Goal: Consume media (video, audio): Consume media (video, audio)

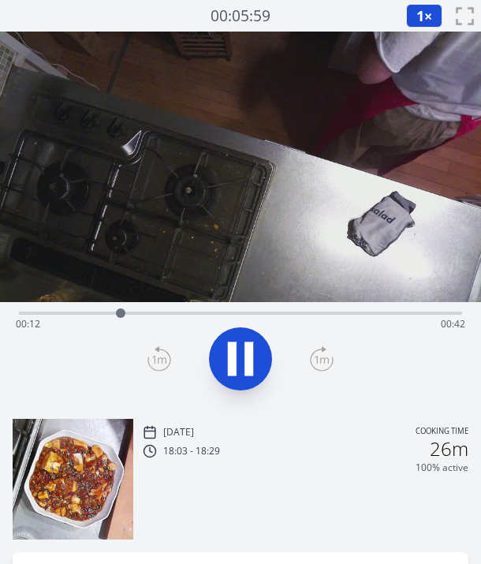
click at [91, 341] on div at bounding box center [240, 359] width 462 height 76
click at [129, 363] on div at bounding box center [240, 359] width 462 height 76
drag, startPoint x: 375, startPoint y: 305, endPoint x: 292, endPoint y: 312, distance: 83.1
click at [292, 312] on div at bounding box center [294, 313] width 24 height 24
drag, startPoint x: 363, startPoint y: 308, endPoint x: 312, endPoint y: 309, distance: 50.5
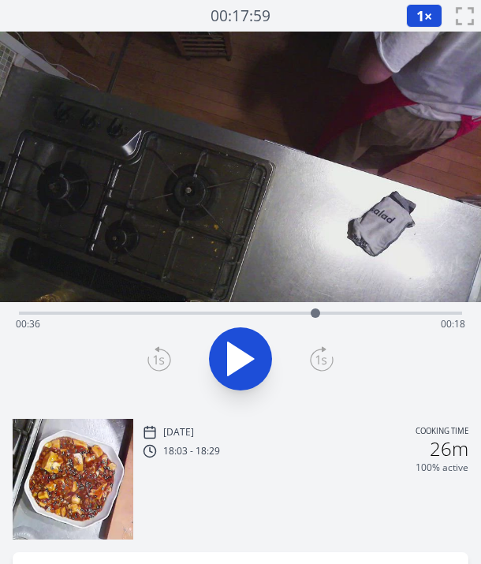
click at [312, 309] on div at bounding box center [315, 312] width 9 height 9
click at [416, 17] on span "1" at bounding box center [420, 15] width 8 height 19
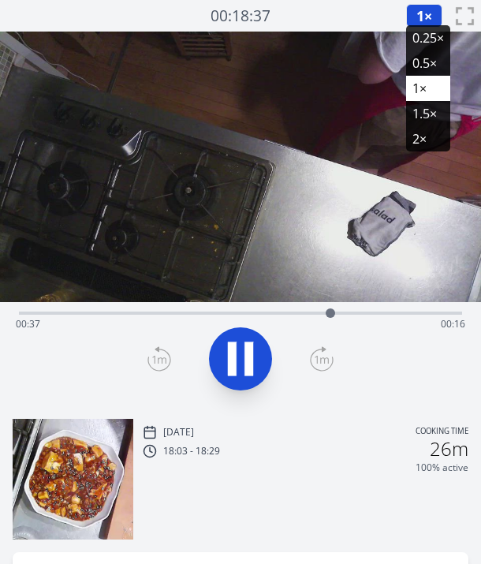
click at [417, 30] on li "0.25×" at bounding box center [428, 37] width 44 height 25
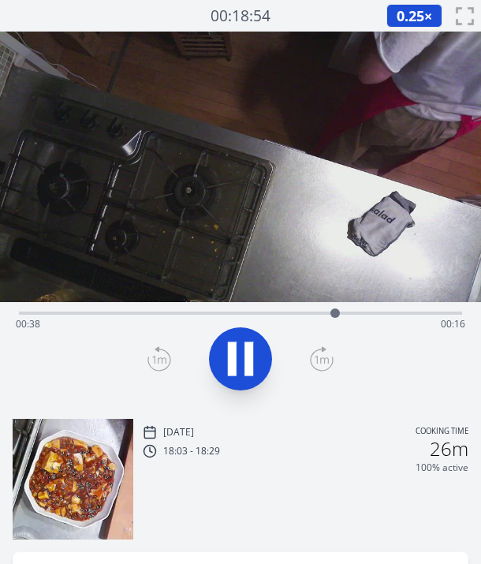
click at [415, 9] on span "0.25" at bounding box center [411, 15] width 28 height 19
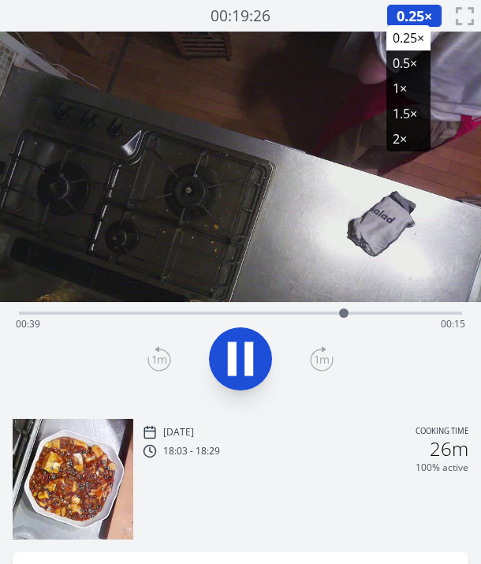
click at [238, 340] on icon at bounding box center [240, 359] width 44 height 44
click at [110, 357] on div at bounding box center [240, 359] width 462 height 76
click at [56, 371] on div at bounding box center [240, 359] width 462 height 76
drag, startPoint x: 345, startPoint y: 314, endPoint x: 297, endPoint y: 319, distance: 48.3
click at [297, 319] on div at bounding box center [298, 313] width 24 height 24
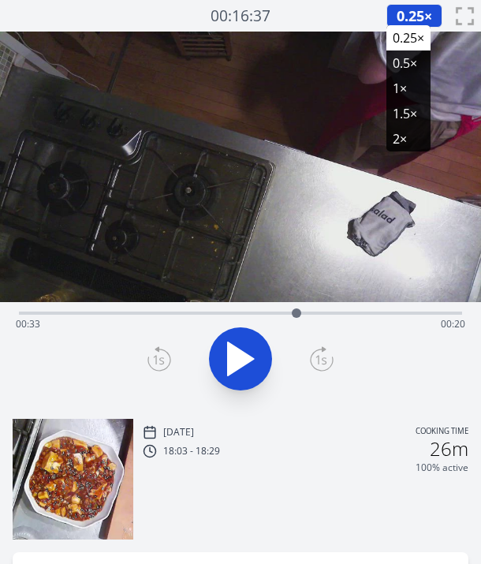
click at [248, 366] on icon at bounding box center [240, 359] width 44 height 44
click at [312, 350] on icon at bounding box center [322, 358] width 24 height 25
click at [243, 345] on icon at bounding box center [240, 359] width 44 height 44
click at [164, 360] on icon at bounding box center [159, 358] width 24 height 25
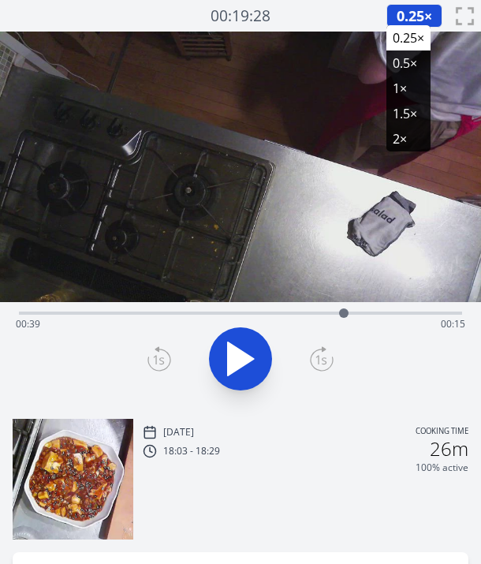
click at [164, 360] on icon at bounding box center [159, 358] width 24 height 25
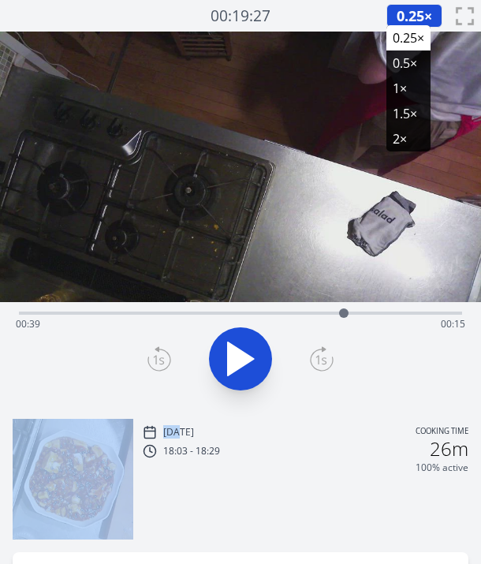
click at [164, 360] on icon at bounding box center [159, 358] width 24 height 25
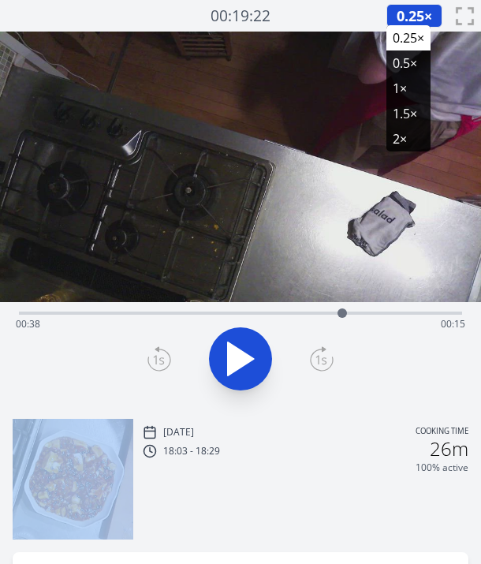
click at [164, 360] on icon at bounding box center [159, 358] width 24 height 25
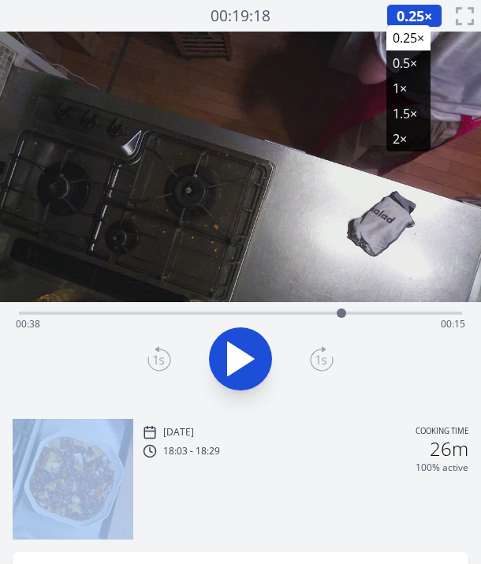
click at [164, 360] on icon at bounding box center [159, 358] width 24 height 25
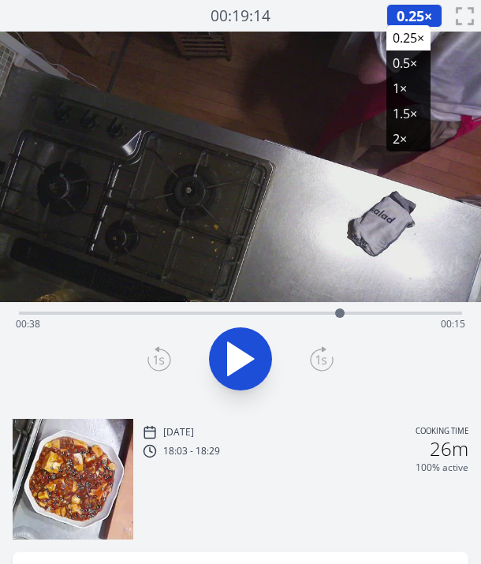
click at [164, 360] on icon at bounding box center [159, 358] width 24 height 25
click at [147, 358] on icon at bounding box center [159, 358] width 24 height 25
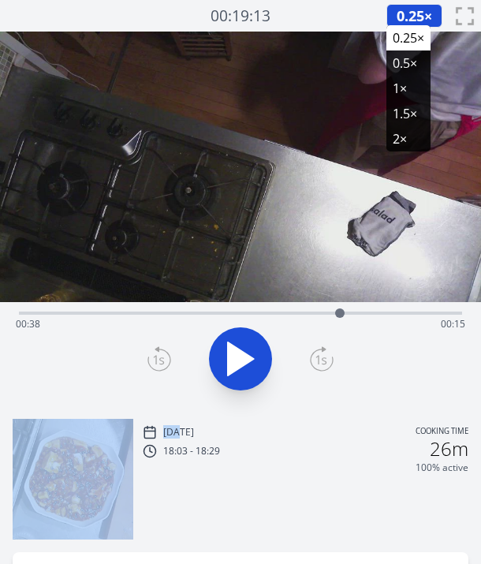
click at [147, 358] on icon at bounding box center [159, 358] width 24 height 25
click at [147, 358] on div at bounding box center [240, 359] width 462 height 76
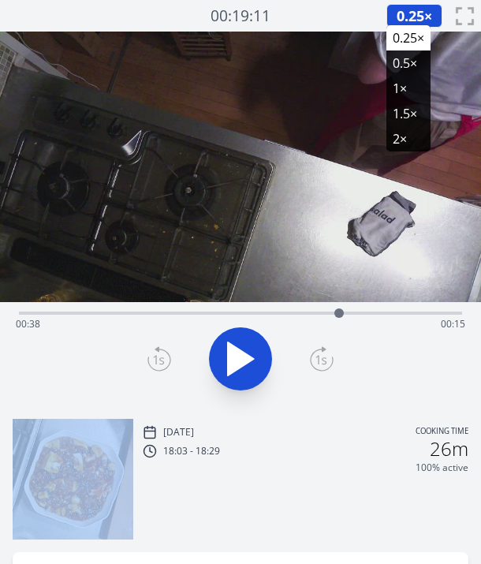
click at [147, 358] on div at bounding box center [240, 359] width 462 height 76
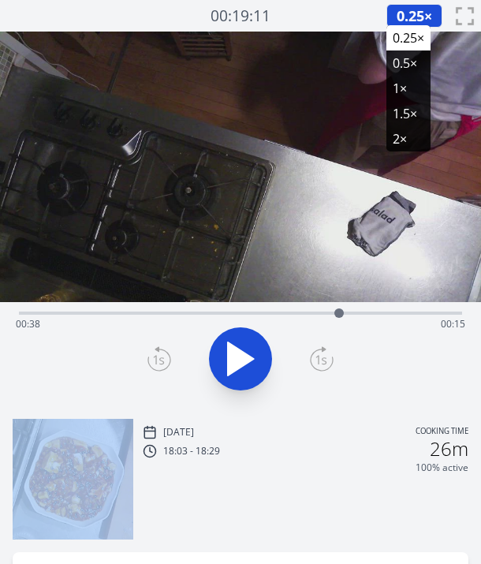
click at [147, 358] on div at bounding box center [240, 359] width 462 height 76
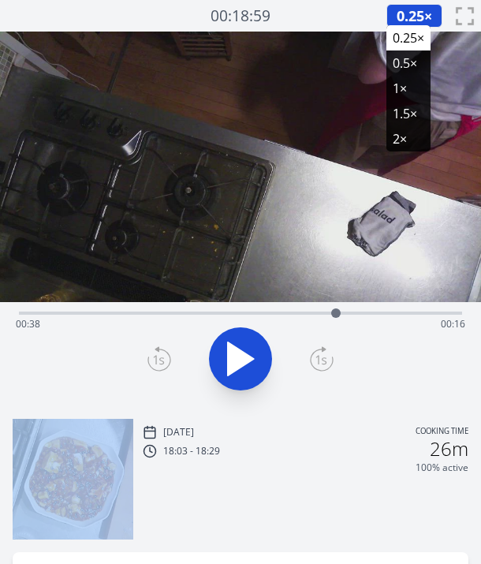
drag, startPoint x: 147, startPoint y: 358, endPoint x: 336, endPoint y: 315, distance: 194.2
click at [336, 315] on div at bounding box center [335, 312] width 9 height 9
click at [267, 360] on button at bounding box center [240, 358] width 63 height 63
drag, startPoint x: 342, startPoint y: 317, endPoint x: 353, endPoint y: 319, distance: 10.5
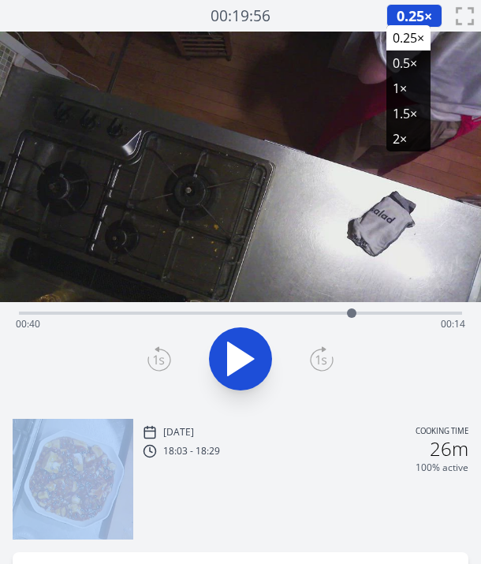
click at [353, 319] on div at bounding box center [352, 313] width 24 height 24
drag, startPoint x: 353, startPoint y: 319, endPoint x: 342, endPoint y: 321, distance: 11.2
click at [342, 321] on div at bounding box center [342, 313] width 24 height 24
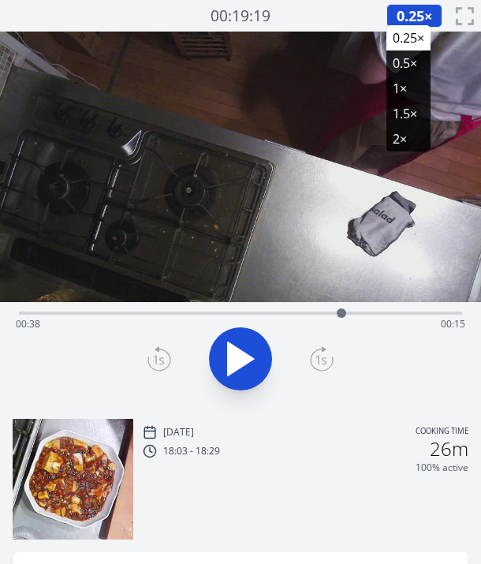
click at [50, 392] on div at bounding box center [240, 359] width 462 height 76
click at [335, 314] on div at bounding box center [342, 313] width 24 height 24
click at [114, 333] on div "Time elapsed: 00:38 Time remaining: 00:16" at bounding box center [241, 324] width 450 height 25
drag, startPoint x: 118, startPoint y: 313, endPoint x: 343, endPoint y: 300, distance: 225.2
click at [343, 300] on div "Time elapsed: 00:38 Time remaining: 00:15" at bounding box center [240, 219] width 481 height 375
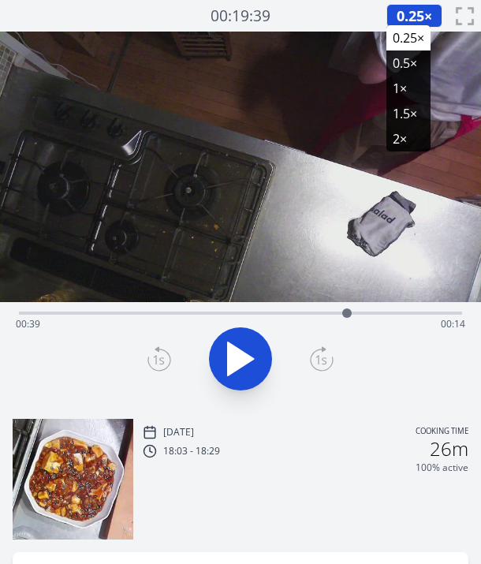
click at [346, 315] on div at bounding box center [346, 312] width 9 height 9
drag, startPoint x: 346, startPoint y: 315, endPoint x: 356, endPoint y: 315, distance: 9.5
click at [356, 315] on div at bounding box center [355, 312] width 9 height 9
drag, startPoint x: 351, startPoint y: 313, endPoint x: 327, endPoint y: 319, distance: 25.3
click at [327, 319] on div at bounding box center [327, 313] width 24 height 24
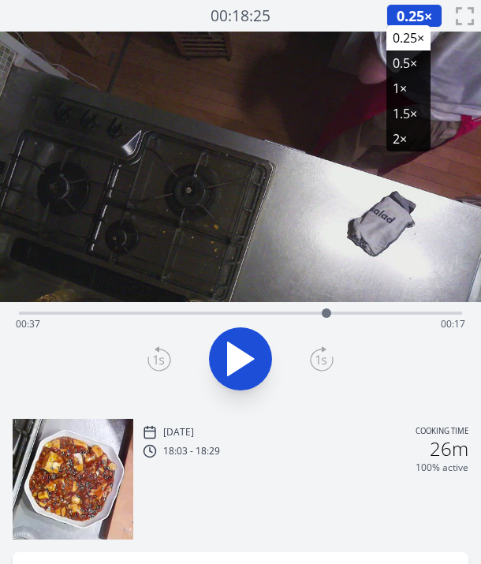
click at [233, 357] on icon at bounding box center [241, 358] width 26 height 33
click at [233, 357] on icon at bounding box center [232, 359] width 9 height 34
click at [233, 357] on icon at bounding box center [241, 358] width 26 height 33
click at [233, 357] on icon at bounding box center [232, 359] width 9 height 34
click at [233, 357] on icon at bounding box center [241, 358] width 26 height 33
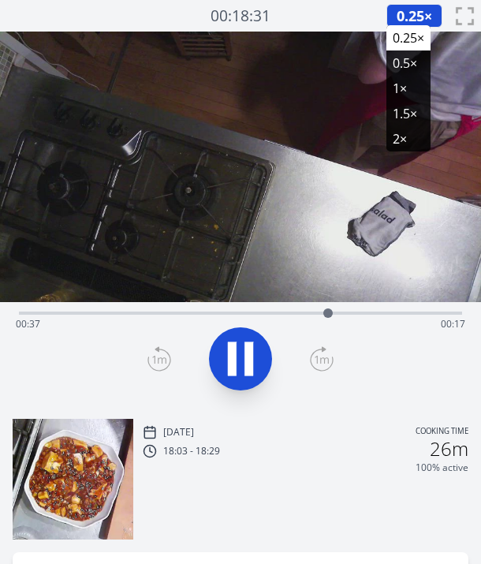
click at [233, 357] on icon at bounding box center [232, 359] width 9 height 34
click at [233, 357] on icon at bounding box center [241, 358] width 26 height 33
click at [233, 357] on icon at bounding box center [232, 359] width 9 height 34
drag, startPoint x: 340, startPoint y: 312, endPoint x: 331, endPoint y: 313, distance: 8.8
click at [331, 313] on div at bounding box center [331, 312] width 9 height 9
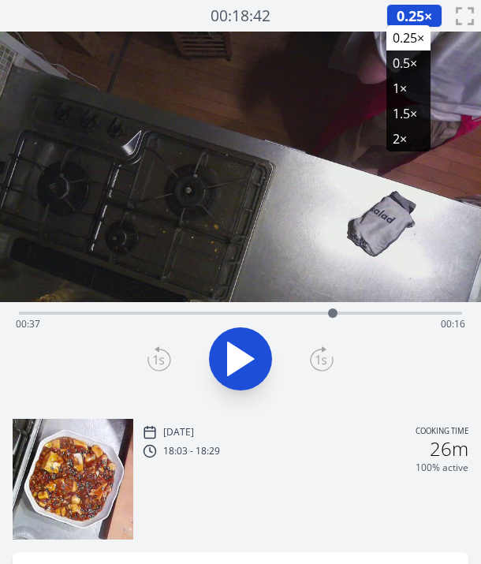
click at [334, 314] on div at bounding box center [332, 312] width 9 height 9
click at [37, 367] on div at bounding box center [240, 359] width 462 height 76
drag, startPoint x: 335, startPoint y: 313, endPoint x: 320, endPoint y: 313, distance: 15.0
click at [320, 313] on div at bounding box center [319, 312] width 9 height 9
drag, startPoint x: 320, startPoint y: 313, endPoint x: 218, endPoint y: 321, distance: 102.8
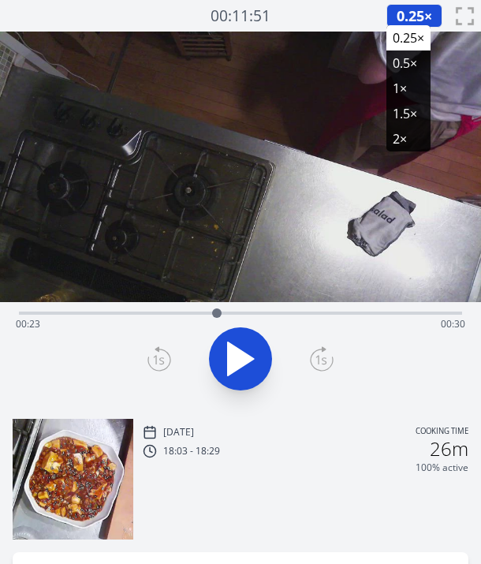
click at [218, 321] on div at bounding box center [217, 313] width 24 height 24
click at [248, 368] on icon at bounding box center [240, 359] width 44 height 44
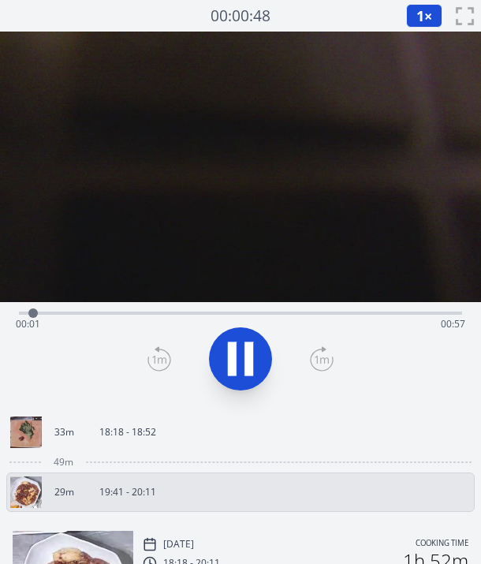
click at [157, 218] on video at bounding box center [240, 167] width 481 height 271
click at [241, 349] on icon at bounding box center [240, 359] width 44 height 44
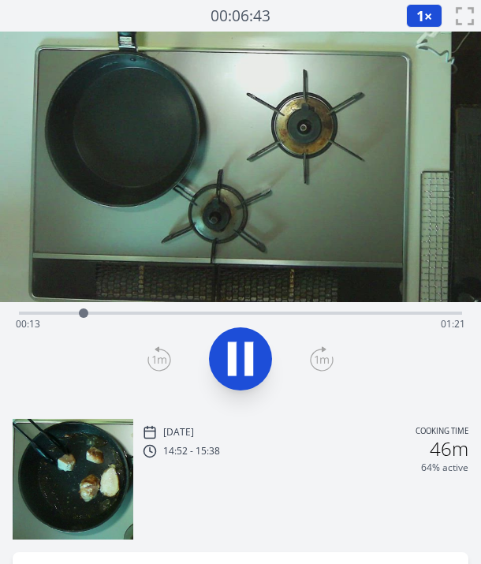
click at [423, 13] on span "1" at bounding box center [420, 15] width 8 height 19
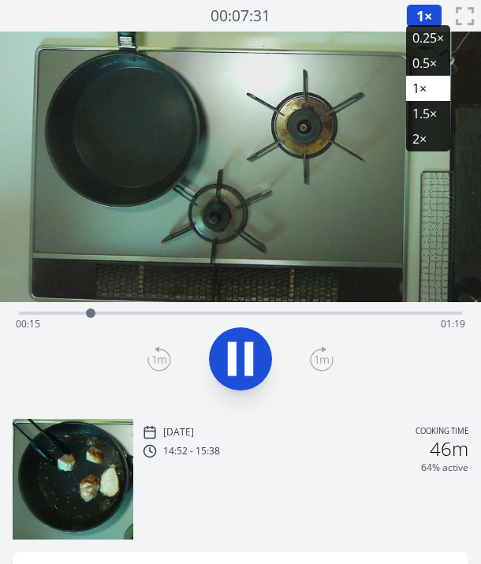
click at [422, 108] on li "1.5×" at bounding box center [428, 113] width 44 height 25
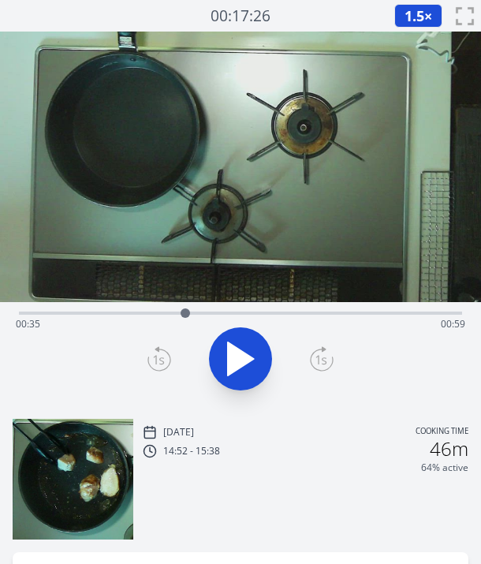
click at [181, 312] on div at bounding box center [185, 312] width 9 height 9
drag, startPoint x: 181, startPoint y: 313, endPoint x: 121, endPoint y: 317, distance: 60.9
click at [121, 317] on div at bounding box center [121, 313] width 24 height 24
click at [245, 354] on icon at bounding box center [240, 359] width 44 height 44
click at [118, 350] on div at bounding box center [240, 359] width 462 height 76
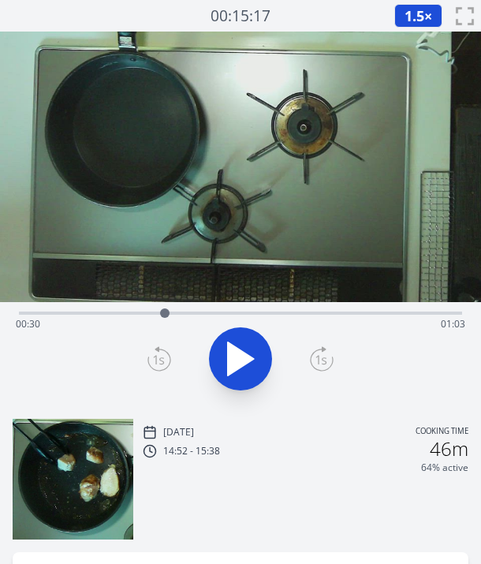
drag, startPoint x: 189, startPoint y: 311, endPoint x: 167, endPoint y: 315, distance: 22.6
click at [167, 315] on div at bounding box center [164, 312] width 9 height 9
click at [122, 329] on div "Time elapsed: 00:31 Time remaining: 01:02" at bounding box center [241, 324] width 450 height 25
drag, startPoint x: 122, startPoint y: 311, endPoint x: 89, endPoint y: 320, distance: 34.5
click at [89, 320] on div at bounding box center [89, 313] width 24 height 24
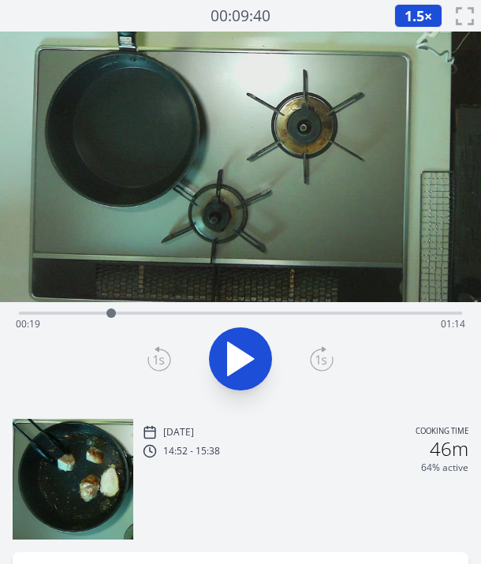
drag, startPoint x: 89, startPoint y: 320, endPoint x: 111, endPoint y: 319, distance: 22.1
click at [111, 319] on div at bounding box center [111, 313] width 24 height 24
drag, startPoint x: 121, startPoint y: 315, endPoint x: 148, endPoint y: 321, distance: 27.4
click at [148, 321] on div at bounding box center [148, 313] width 24 height 24
drag, startPoint x: 148, startPoint y: 321, endPoint x: 138, endPoint y: 323, distance: 10.5
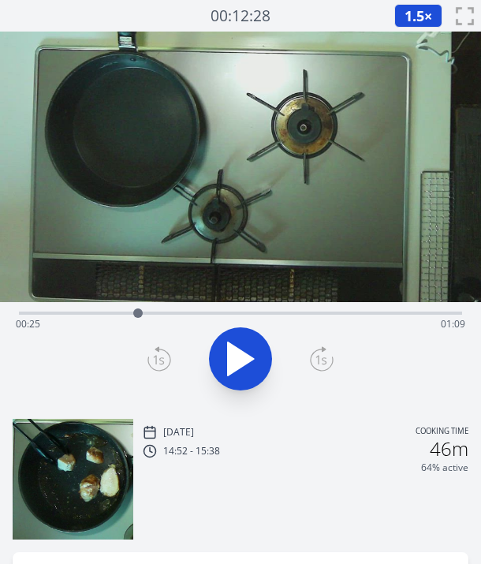
click at [138, 323] on div at bounding box center [138, 313] width 24 height 24
click at [146, 323] on div at bounding box center [145, 313] width 24 height 24
drag, startPoint x: 146, startPoint y: 323, endPoint x: 263, endPoint y: 325, distance: 117.5
click at [263, 315] on div "Time elapsed: 00:51 Time remaining: 00:42" at bounding box center [240, 313] width 443 height 3
drag, startPoint x: 263, startPoint y: 320, endPoint x: 142, endPoint y: 318, distance: 120.7
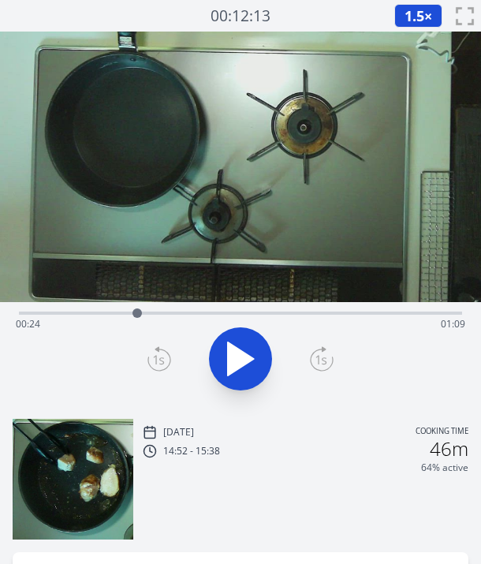
click at [142, 318] on div at bounding box center [137, 313] width 24 height 24
drag, startPoint x: 157, startPoint y: 306, endPoint x: 428, endPoint y: 313, distance: 271.4
click at [428, 313] on div at bounding box center [428, 313] width 24 height 24
drag, startPoint x: 428, startPoint y: 313, endPoint x: 413, endPoint y: 320, distance: 17.3
click at [413, 320] on div "Time elapsed: 01:30 Time remaining: 00:03" at bounding box center [241, 324] width 450 height 25
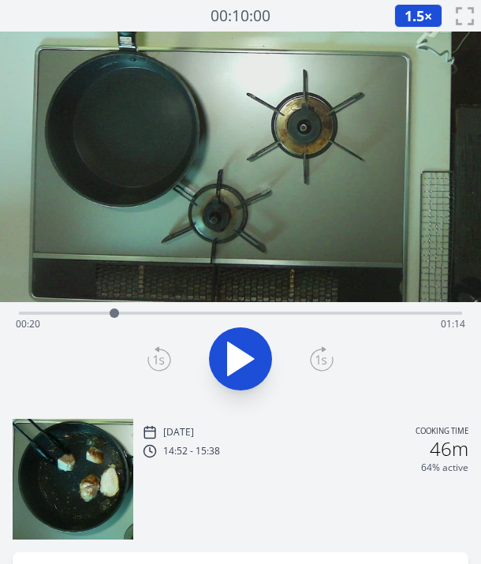
drag, startPoint x: 425, startPoint y: 314, endPoint x: 114, endPoint y: 314, distance: 310.8
click at [114, 314] on div at bounding box center [115, 313] width 24 height 24
click at [241, 359] on icon at bounding box center [240, 359] width 44 height 44
click at [241, 359] on icon at bounding box center [241, 358] width 26 height 33
click at [103, 360] on div at bounding box center [240, 359] width 462 height 76
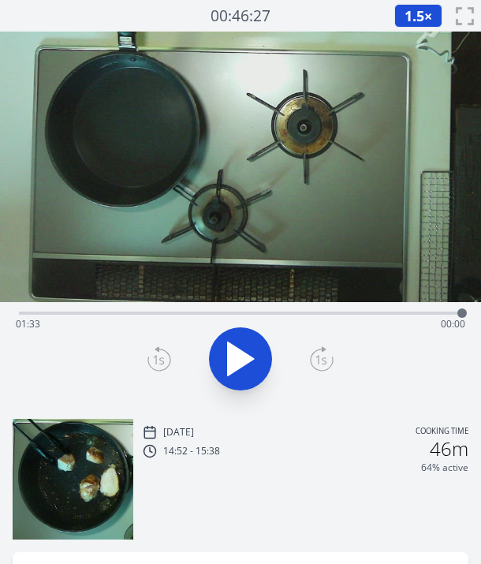
click at [103, 370] on div at bounding box center [240, 359] width 462 height 76
drag, startPoint x: 462, startPoint y: 308, endPoint x: 166, endPoint y: 324, distance: 297.0
click at [166, 324] on div at bounding box center [166, 313] width 24 height 24
drag, startPoint x: 166, startPoint y: 324, endPoint x: 150, endPoint y: 324, distance: 15.8
click at [150, 324] on div at bounding box center [150, 313] width 24 height 24
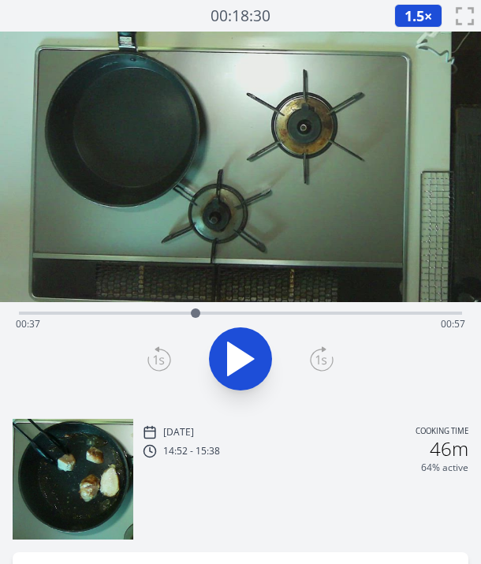
drag, startPoint x: 148, startPoint y: 314, endPoint x: 196, endPoint y: 315, distance: 47.4
click at [196, 315] on div at bounding box center [195, 312] width 9 height 9
drag, startPoint x: 189, startPoint y: 317, endPoint x: 34, endPoint y: 320, distance: 155.4
click at [34, 320] on div at bounding box center [33, 313] width 24 height 24
drag, startPoint x: 34, startPoint y: 320, endPoint x: 61, endPoint y: 317, distance: 27.0
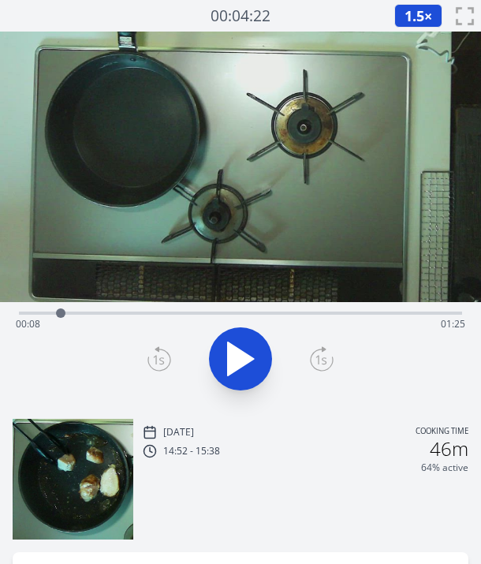
click at [61, 317] on div at bounding box center [61, 313] width 24 height 24
click at [222, 362] on icon at bounding box center [240, 359] width 44 height 44
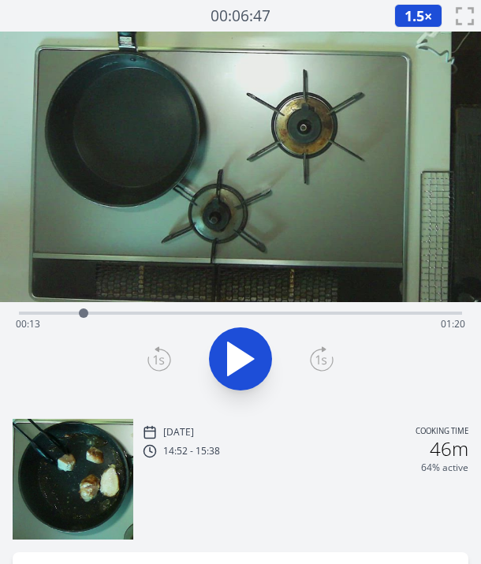
click at [222, 362] on icon at bounding box center [240, 359] width 44 height 44
drag, startPoint x: 94, startPoint y: 316, endPoint x: 82, endPoint y: 316, distance: 11.8
click at [82, 316] on div at bounding box center [81, 312] width 9 height 9
drag, startPoint x: 107, startPoint y: 306, endPoint x: 138, endPoint y: 313, distance: 31.6
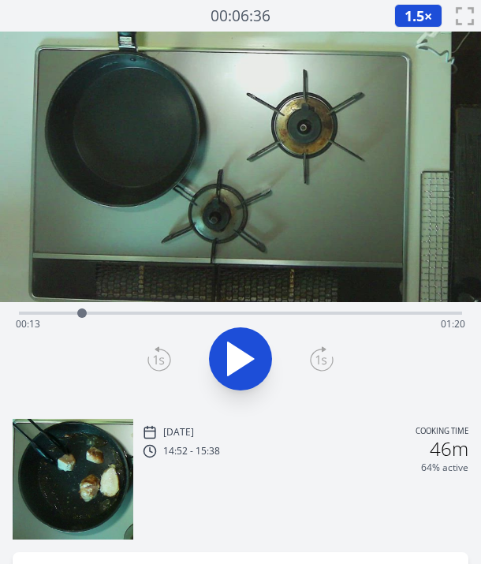
click at [138, 313] on div "Time elapsed: 00:13 Time remaining: 01:20" at bounding box center [240, 311] width 443 height 19
click at [138, 313] on div at bounding box center [137, 312] width 9 height 9
drag, startPoint x: 138, startPoint y: 313, endPoint x: 271, endPoint y: 321, distance: 132.7
click at [271, 321] on div at bounding box center [271, 313] width 24 height 24
click at [268, 312] on div at bounding box center [268, 313] width 24 height 24
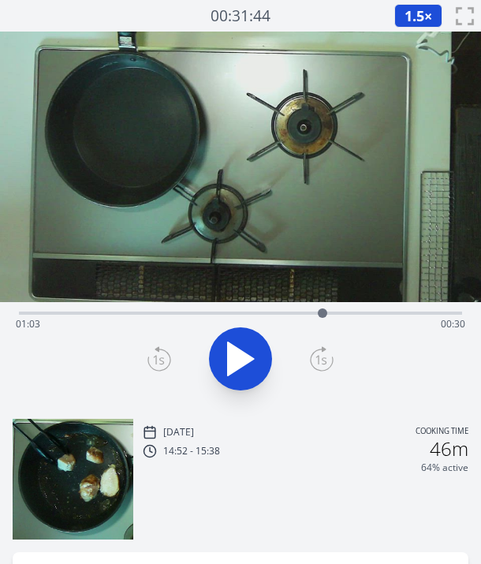
drag, startPoint x: 272, startPoint y: 312, endPoint x: 324, endPoint y: 315, distance: 52.2
click at [324, 315] on div at bounding box center [322, 312] width 9 height 9
drag, startPoint x: 324, startPoint y: 315, endPoint x: 424, endPoint y: 324, distance: 100.5
click at [424, 324] on div at bounding box center [425, 313] width 24 height 24
click at [60, 259] on video at bounding box center [240, 167] width 481 height 271
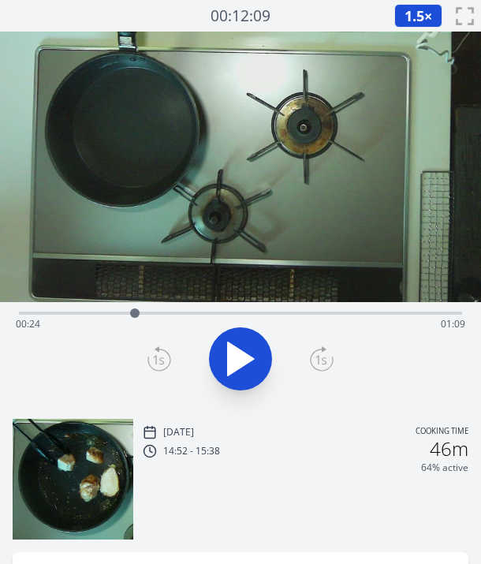
drag, startPoint x: 426, startPoint y: 313, endPoint x: 135, endPoint y: 305, distance: 291.2
click at [135, 305] on div at bounding box center [135, 313] width 24 height 24
drag, startPoint x: 134, startPoint y: 309, endPoint x: 73, endPoint y: 309, distance: 61.5
click at [73, 309] on div at bounding box center [72, 312] width 9 height 9
drag, startPoint x: 76, startPoint y: 310, endPoint x: 107, endPoint y: 324, distance: 34.6
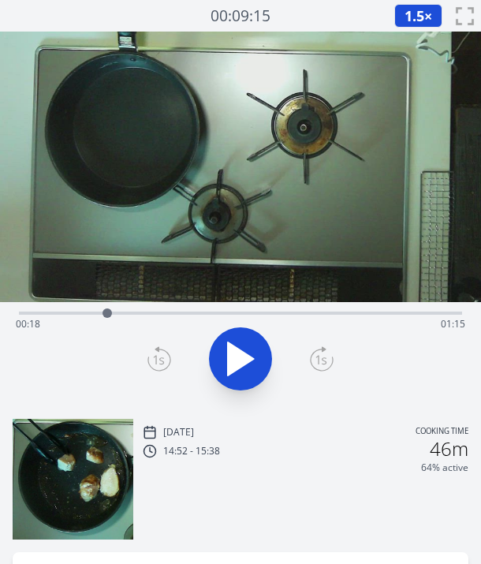
click at [107, 324] on div at bounding box center [107, 313] width 24 height 24
drag, startPoint x: 106, startPoint y: 319, endPoint x: 283, endPoint y: 319, distance: 177.5
click at [283, 319] on div at bounding box center [283, 313] width 24 height 24
drag, startPoint x: 283, startPoint y: 319, endPoint x: 140, endPoint y: 304, distance: 144.3
click at [140, 304] on div at bounding box center [140, 313] width 24 height 24
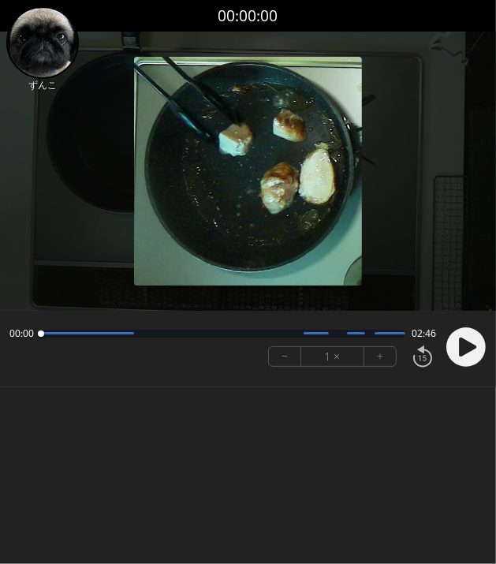
click at [462, 342] on icon at bounding box center [467, 347] width 17 height 19
click at [465, 344] on icon at bounding box center [467, 347] width 17 height 19
click at [145, 155] on img at bounding box center [248, 171] width 229 height 229
click at [382, 355] on button "+" at bounding box center [380, 356] width 32 height 19
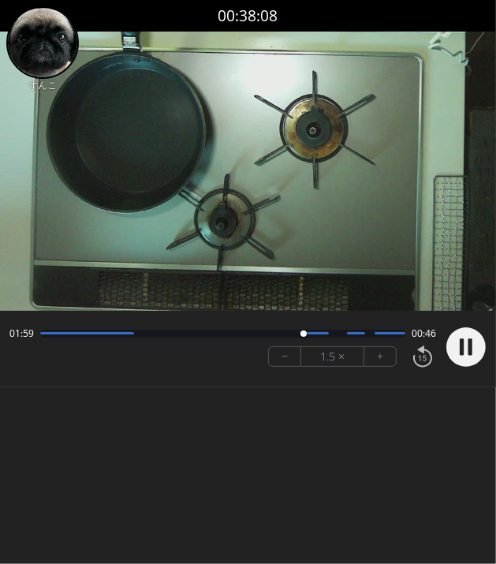
click at [138, 421] on body "Discard Recording? You will not be able to recover this once discarded. Cancel …" at bounding box center [248, 282] width 496 height 564
click at [456, 353] on circle at bounding box center [465, 346] width 39 height 39
